Goal: Obtain resource: Obtain resource

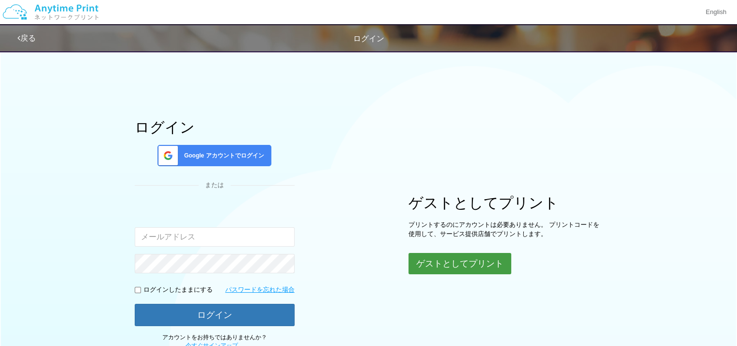
click at [456, 262] on button "ゲストとしてプリント" at bounding box center [459, 263] width 103 height 21
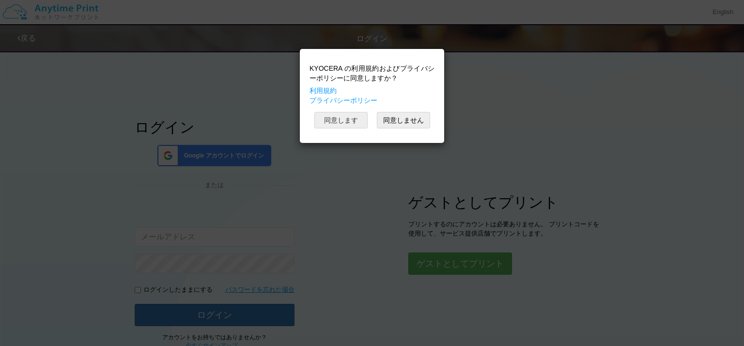
click at [343, 118] on button "同意します" at bounding box center [340, 120] width 53 height 16
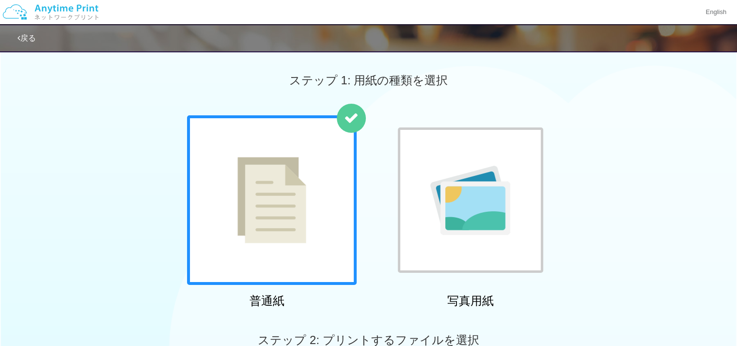
click at [274, 237] on img at bounding box center [271, 200] width 69 height 86
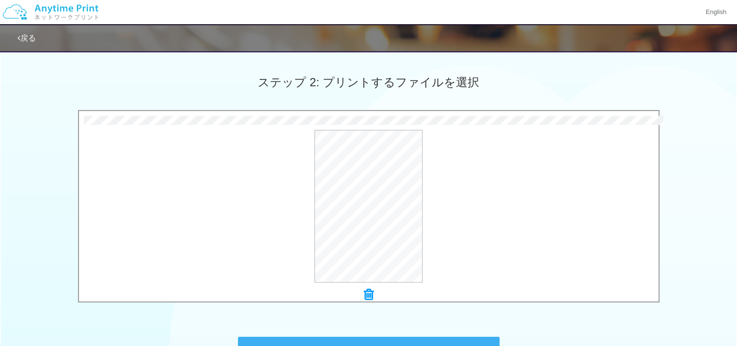
scroll to position [391, 0]
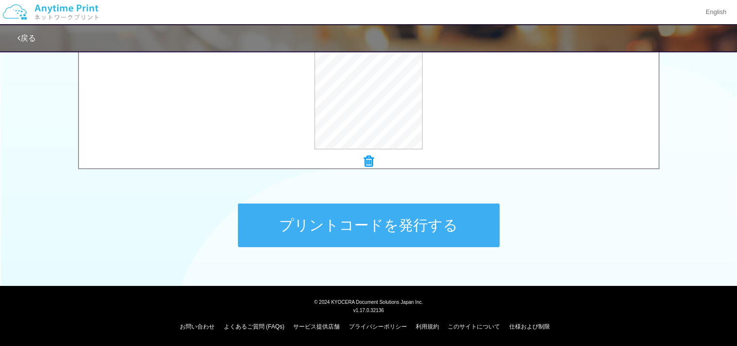
click at [356, 222] on button "プリントコードを発行する" at bounding box center [369, 225] width 262 height 44
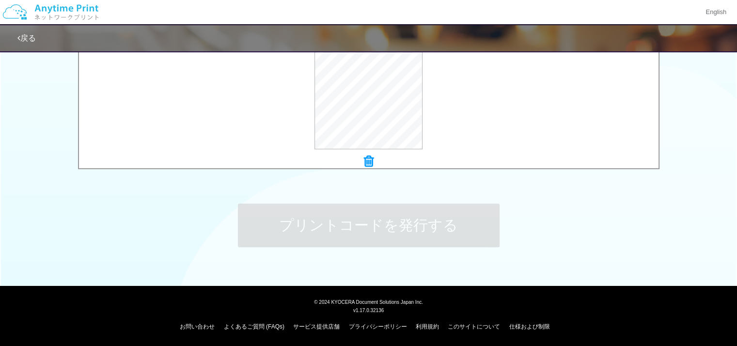
scroll to position [0, 0]
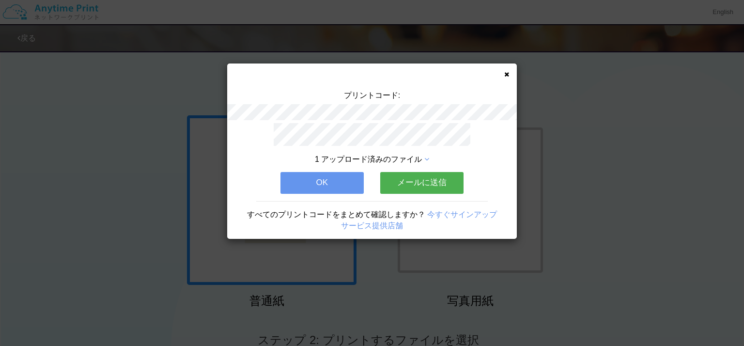
click at [332, 182] on button "OK" at bounding box center [321, 182] width 83 height 21
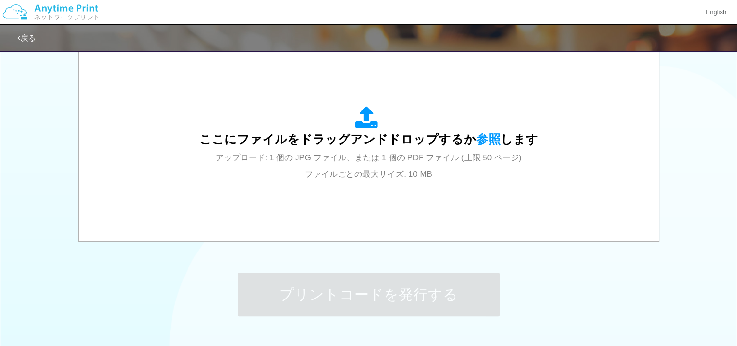
scroll to position [332, 0]
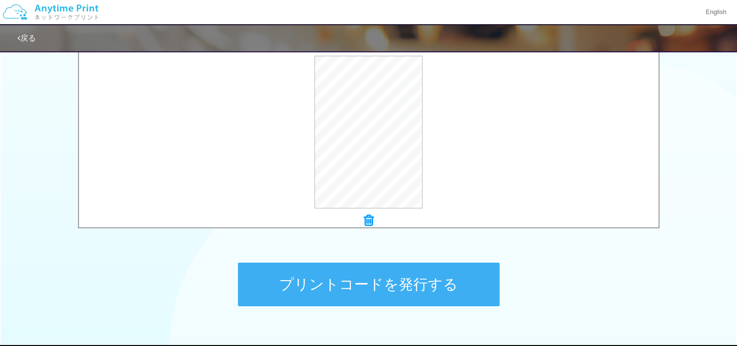
click at [359, 282] on button "プリントコードを発行する" at bounding box center [369, 285] width 262 height 44
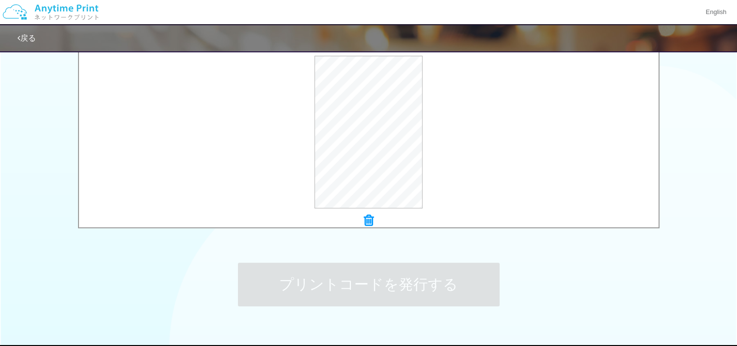
scroll to position [0, 0]
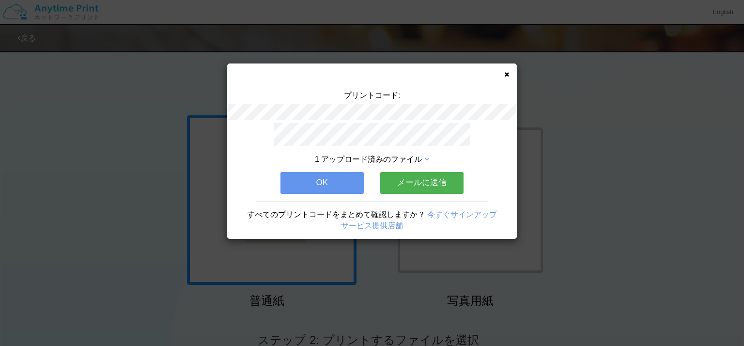
click at [327, 176] on button "OK" at bounding box center [321, 182] width 83 height 21
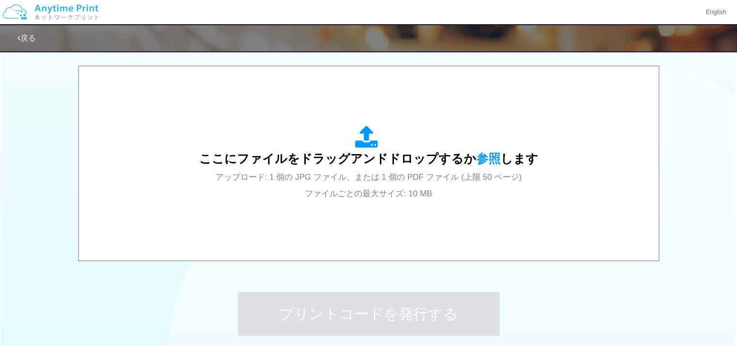
scroll to position [335, 0]
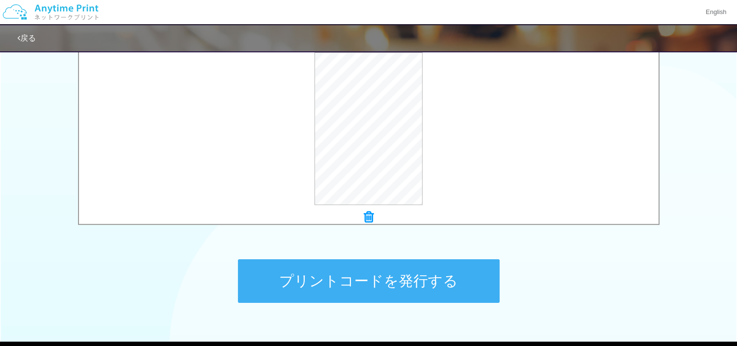
click at [406, 290] on button "プリントコードを発行する" at bounding box center [369, 281] width 262 height 44
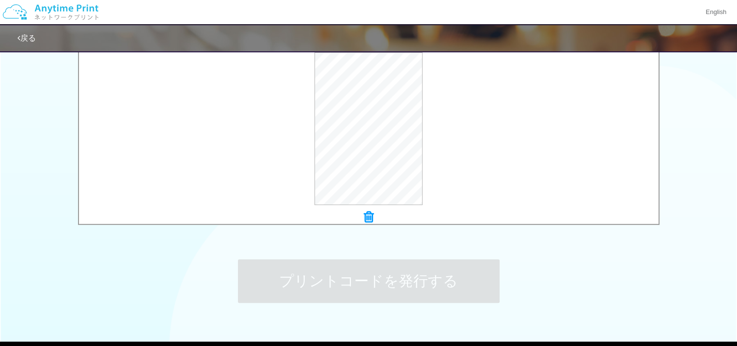
scroll to position [0, 0]
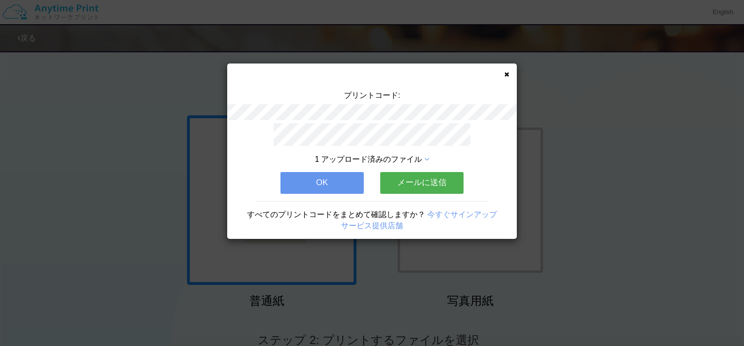
click at [408, 294] on div "プリントコード: 1 アップロード済みのファイル OK メールに送信 すべてのプリントコードをまとめて確認しますか？ 今すぐサインアップ サービス提供店舗" at bounding box center [372, 173] width 744 height 346
click at [300, 182] on button "OK" at bounding box center [321, 182] width 83 height 21
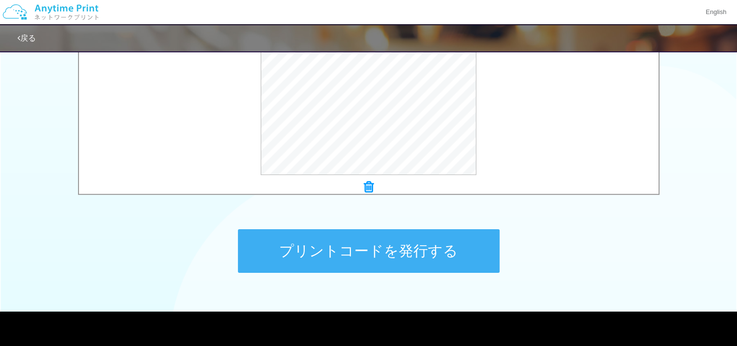
scroll to position [391, 0]
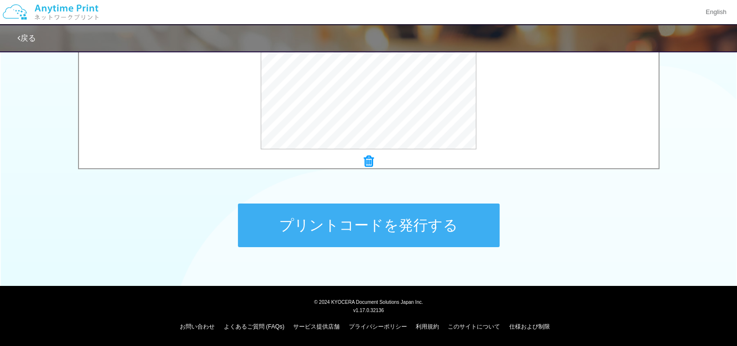
click at [387, 231] on button "プリントコードを発行する" at bounding box center [369, 225] width 262 height 44
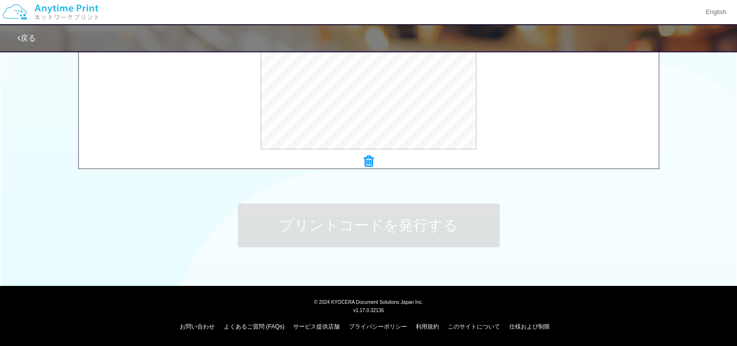
scroll to position [0, 0]
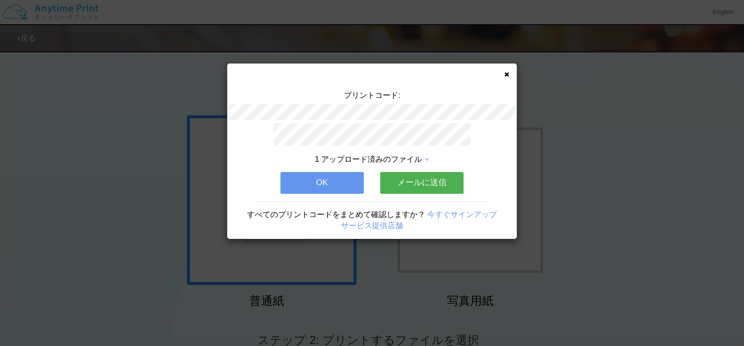
click at [321, 178] on button "OK" at bounding box center [321, 182] width 83 height 21
